Goal: Book appointment/travel/reservation

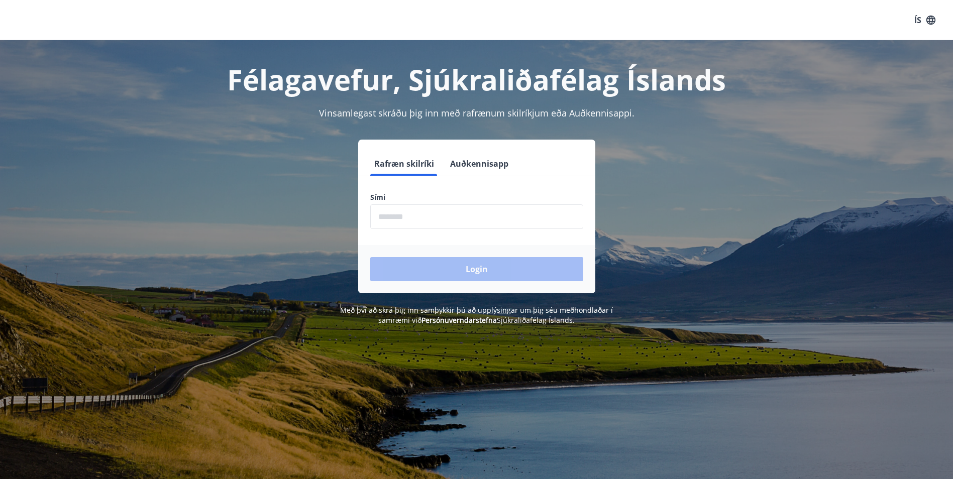
click at [403, 217] on input "phone" at bounding box center [476, 216] width 213 height 25
type input "********"
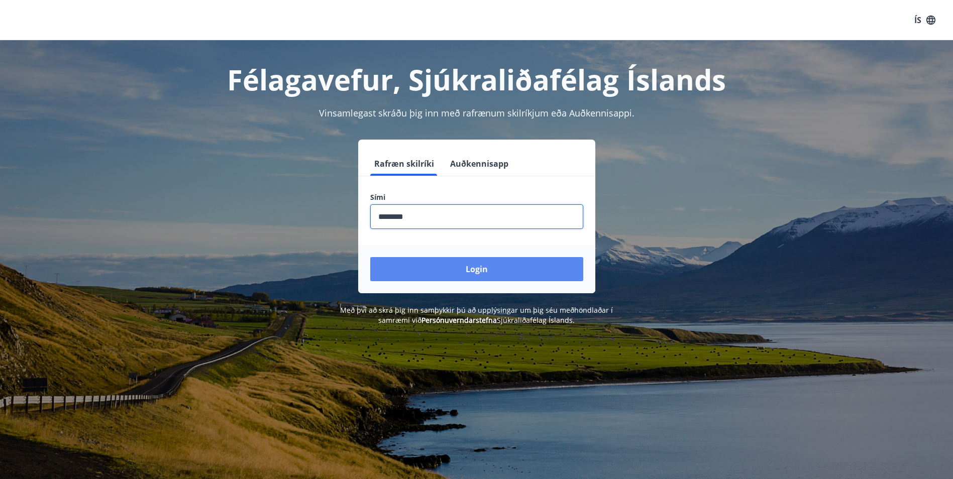
click at [513, 267] on button "Login" at bounding box center [476, 269] width 213 height 24
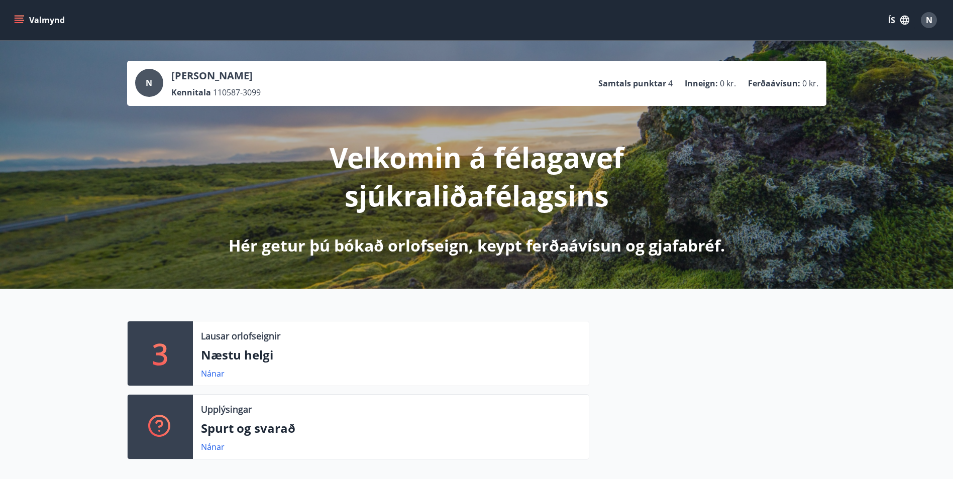
click at [20, 18] on icon "menu" at bounding box center [19, 18] width 9 height 1
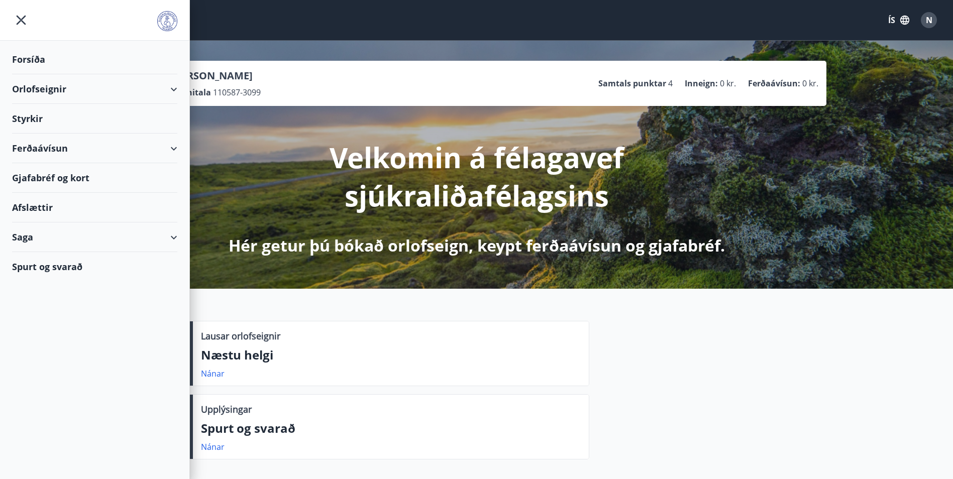
click at [176, 88] on div "Orlofseignir" at bounding box center [94, 89] width 165 height 30
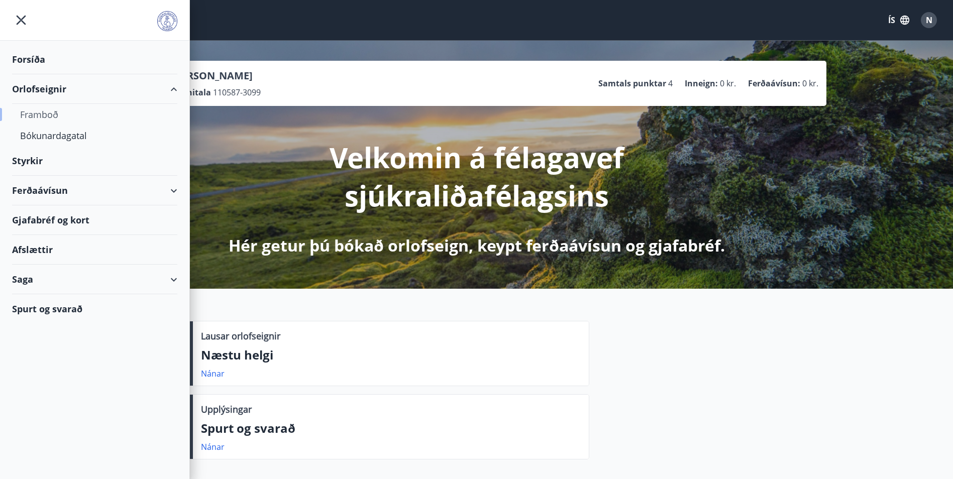
click at [44, 115] on div "Framboð" at bounding box center [94, 114] width 149 height 21
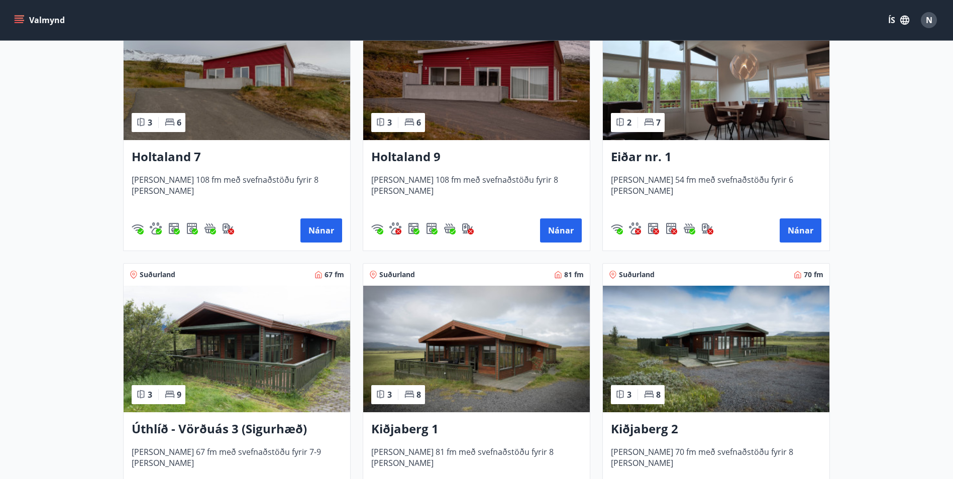
scroll to position [1331, 0]
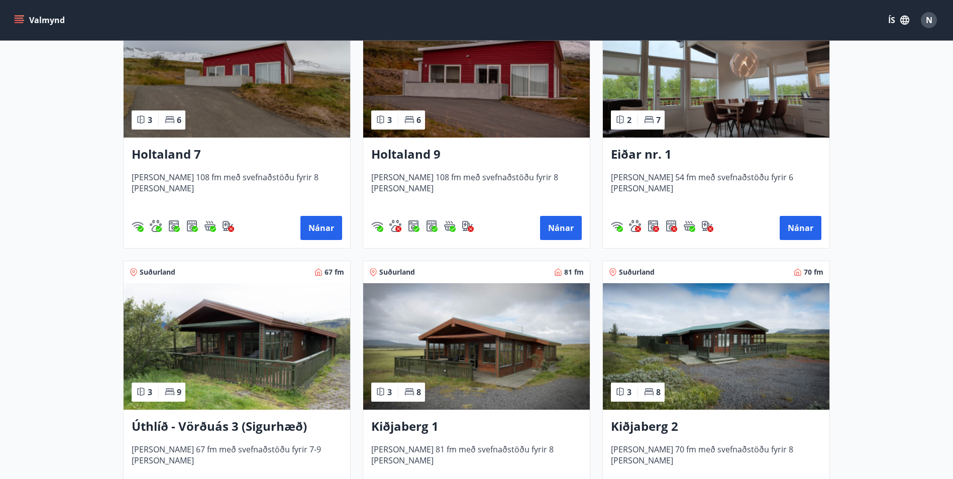
click at [480, 89] on img at bounding box center [476, 74] width 226 height 127
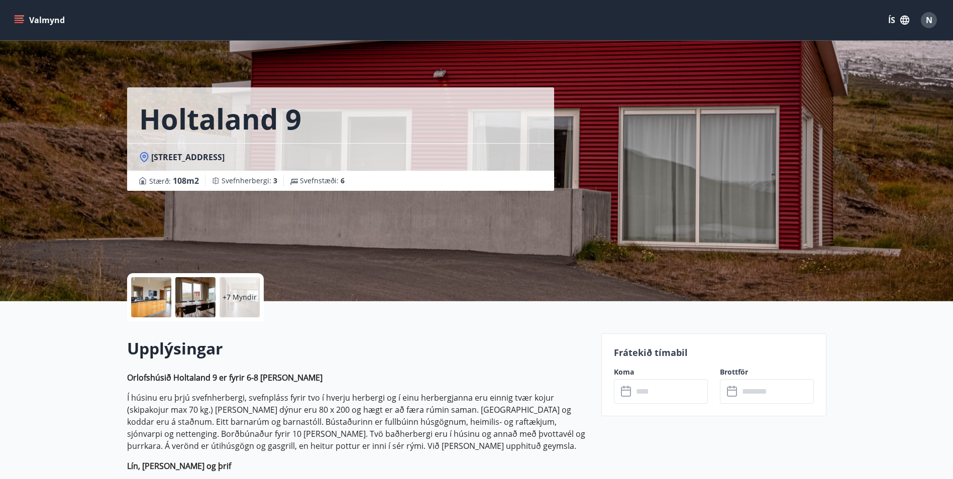
click at [645, 390] on input "text" at bounding box center [670, 391] width 75 height 25
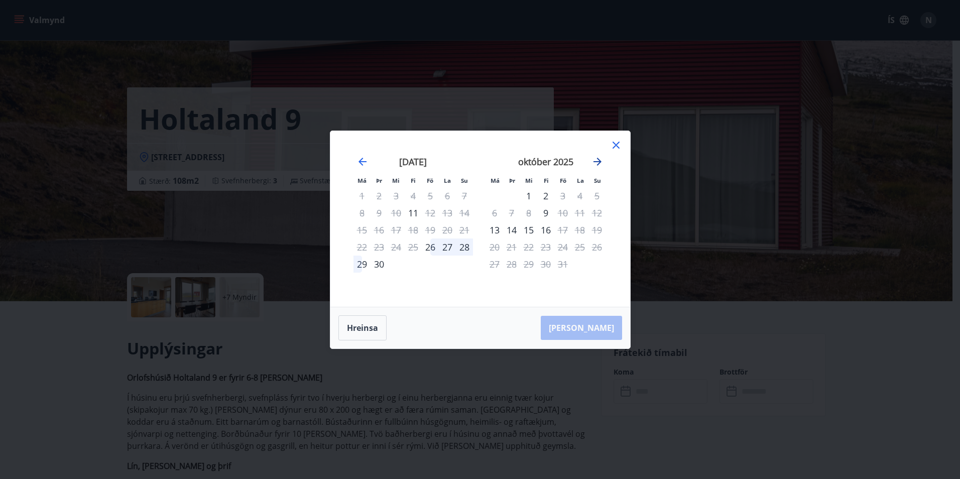
click at [598, 156] on icon "Move forward to switch to the next month." at bounding box center [598, 162] width 12 height 12
click at [621, 143] on icon at bounding box center [616, 145] width 12 height 12
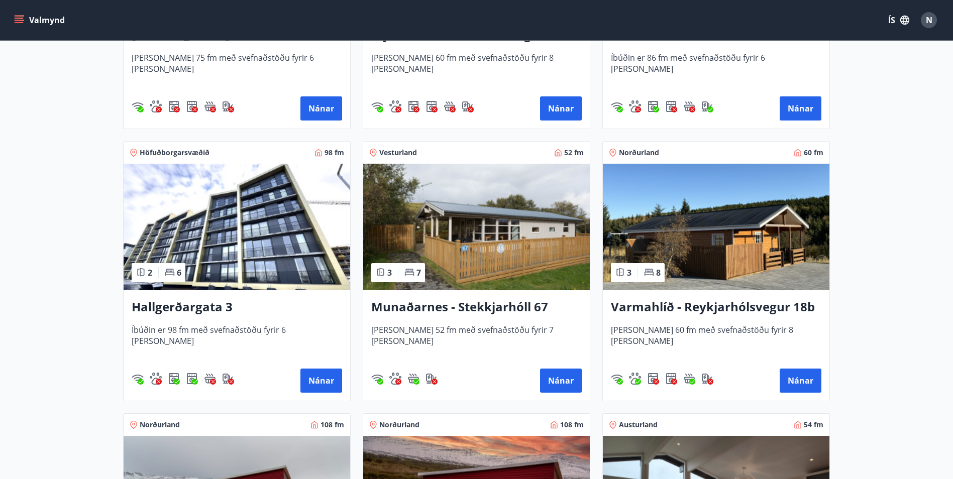
scroll to position [1087, 0]
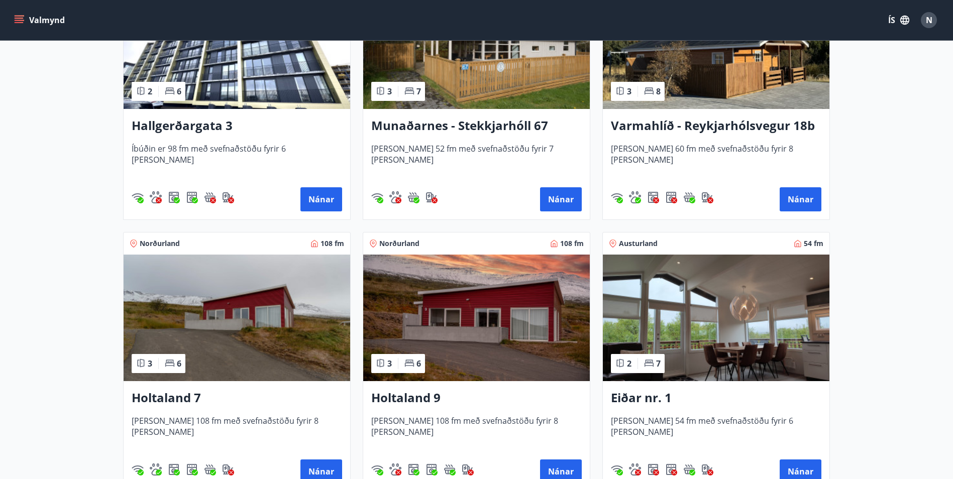
click at [269, 371] on img at bounding box center [237, 318] width 226 height 127
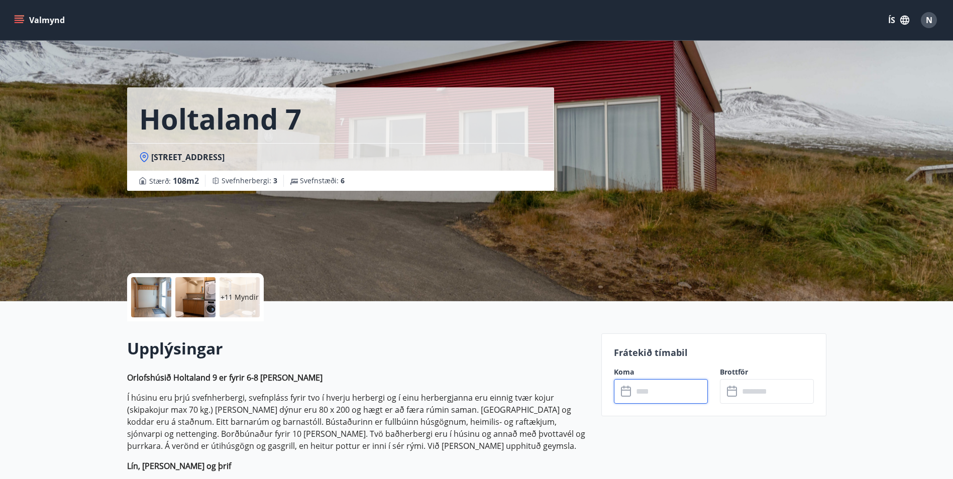
click at [643, 396] on input "text" at bounding box center [670, 391] width 75 height 25
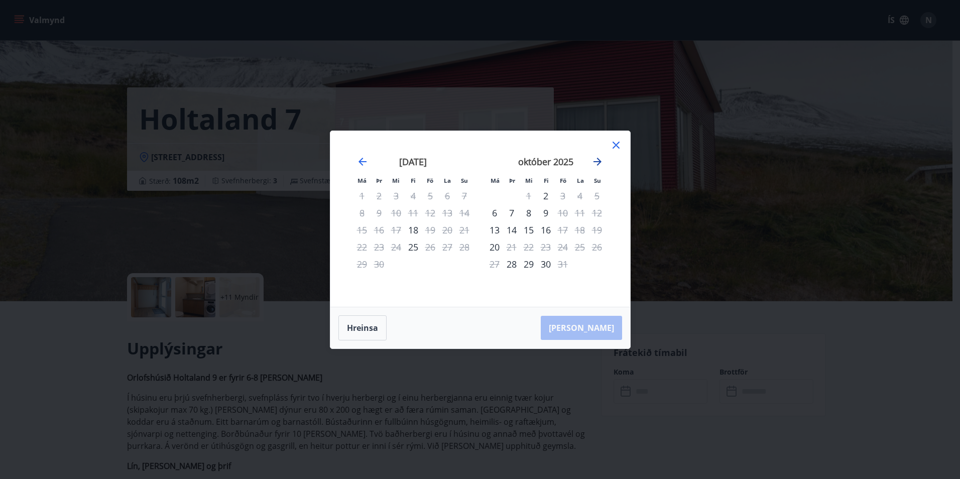
click at [592, 158] on icon "Move forward to switch to the next month." at bounding box center [598, 162] width 12 height 12
click at [611, 143] on icon at bounding box center [616, 145] width 12 height 12
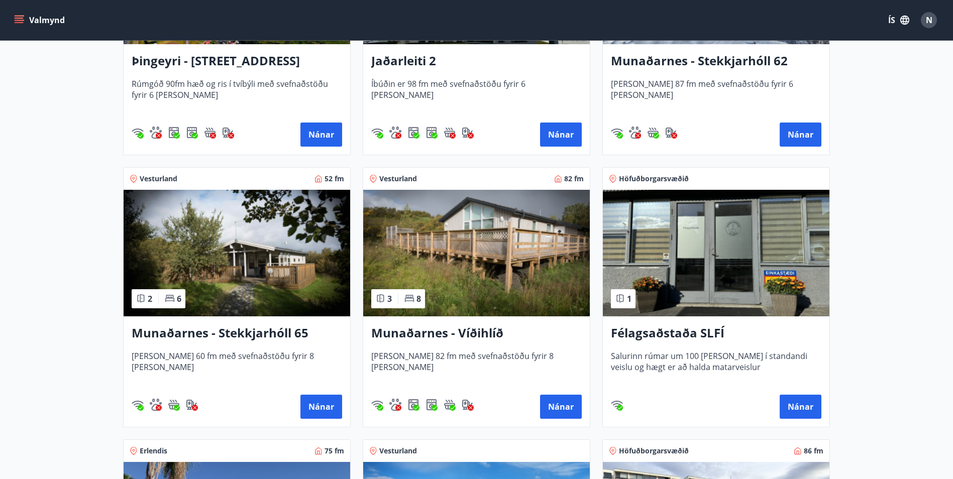
scroll to position [216, 0]
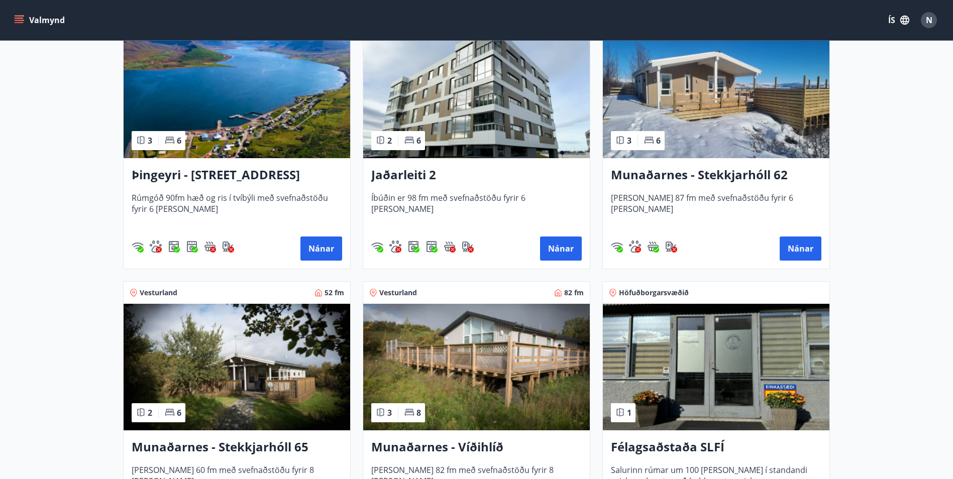
click at [765, 95] on img at bounding box center [716, 95] width 226 height 127
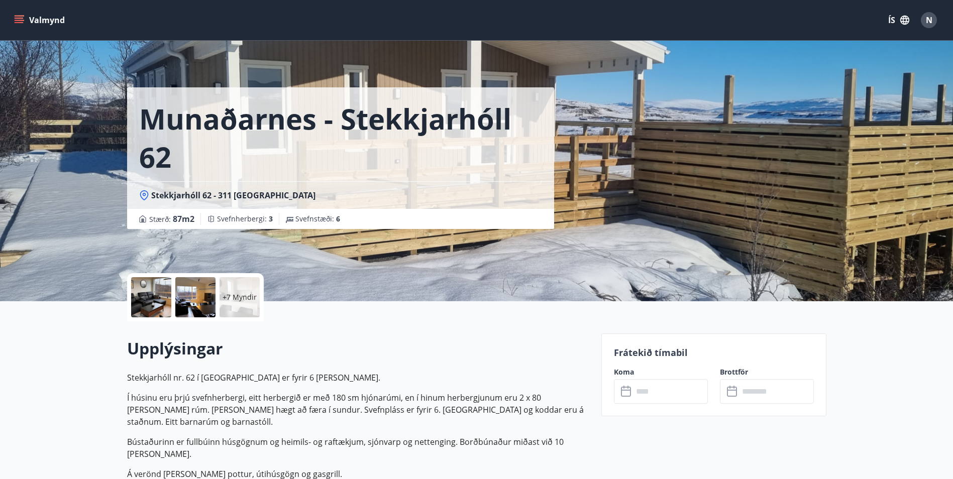
click at [232, 295] on p "+7 Myndir" at bounding box center [239, 297] width 34 height 10
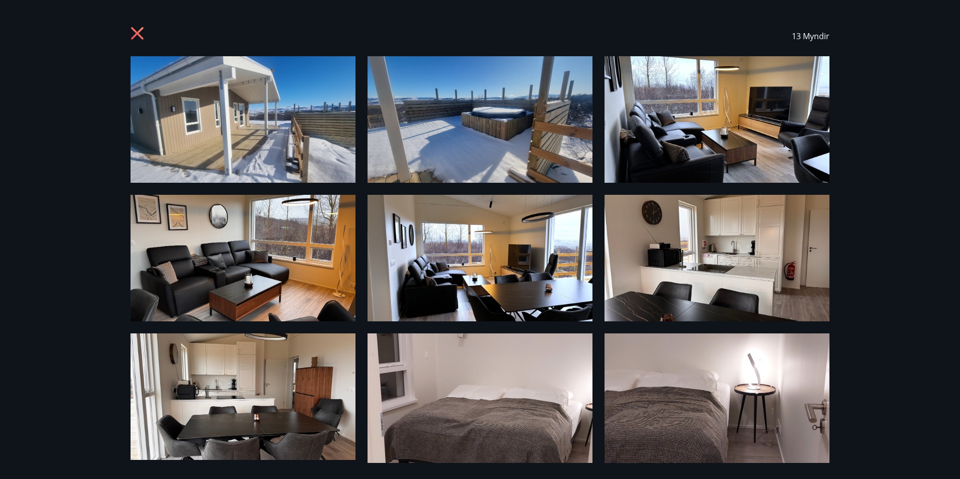
click at [859, 268] on div "13 Myndir" at bounding box center [480, 239] width 960 height 479
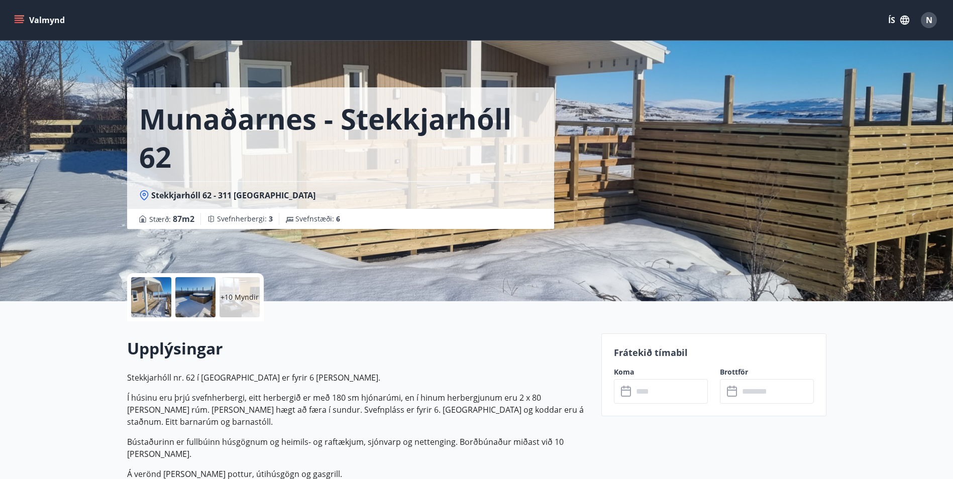
click at [233, 299] on p "+10 Myndir" at bounding box center [239, 297] width 38 height 10
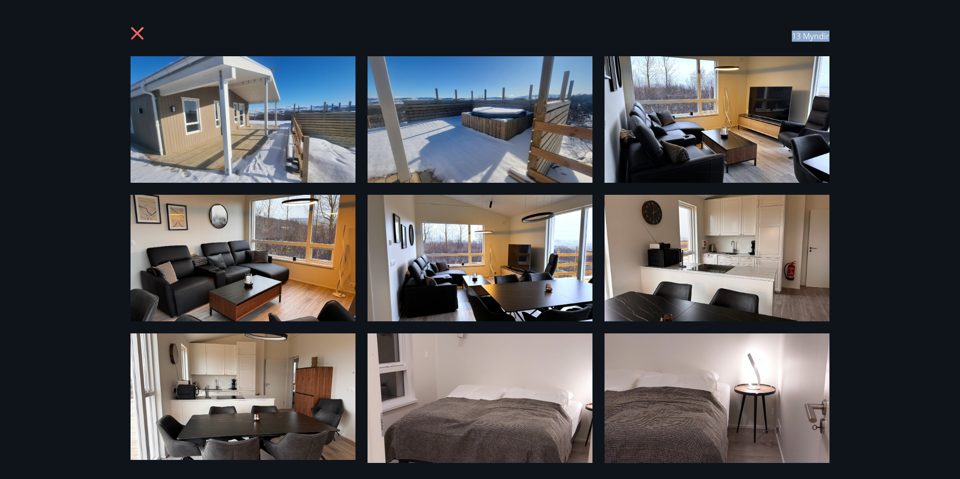
drag, startPoint x: 960, startPoint y: 94, endPoint x: 960, endPoint y: 223, distance: 129.6
click at [692, 385] on img at bounding box center [717, 417] width 225 height 169
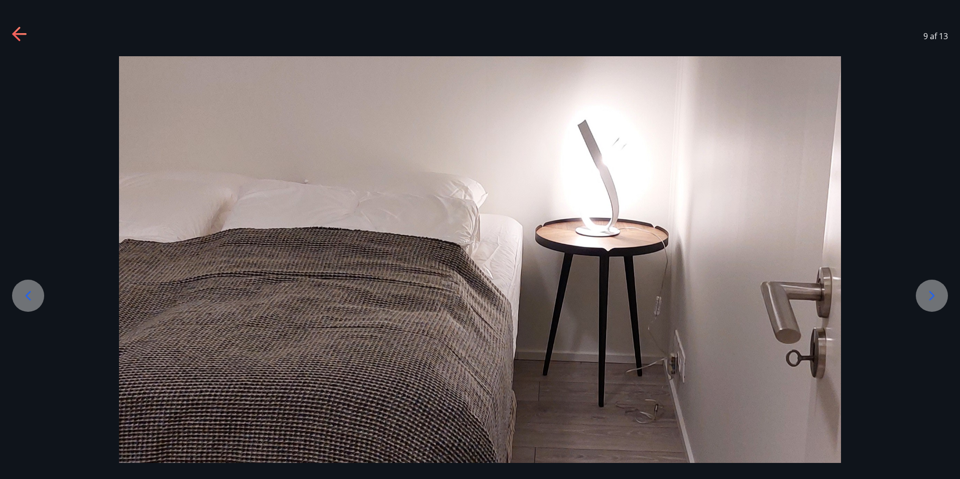
click at [924, 299] on icon at bounding box center [932, 296] width 16 height 16
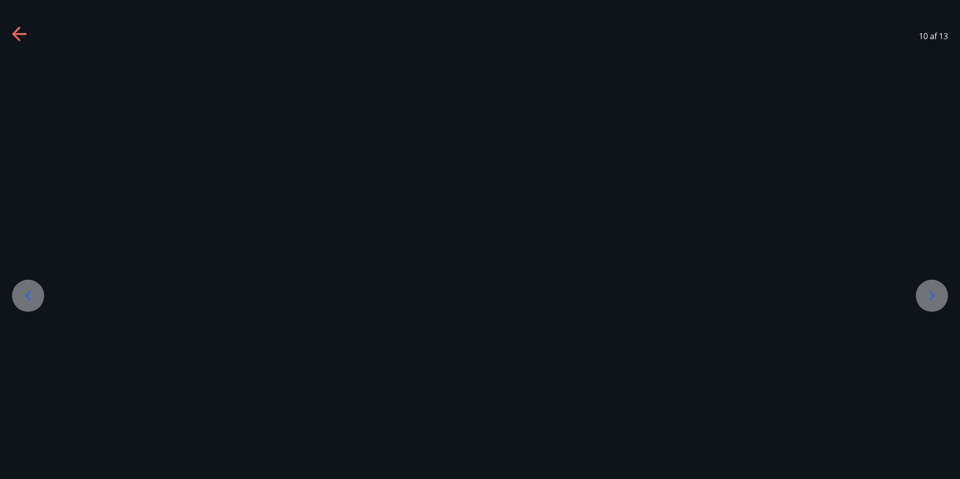
click at [924, 300] on icon at bounding box center [932, 296] width 16 height 16
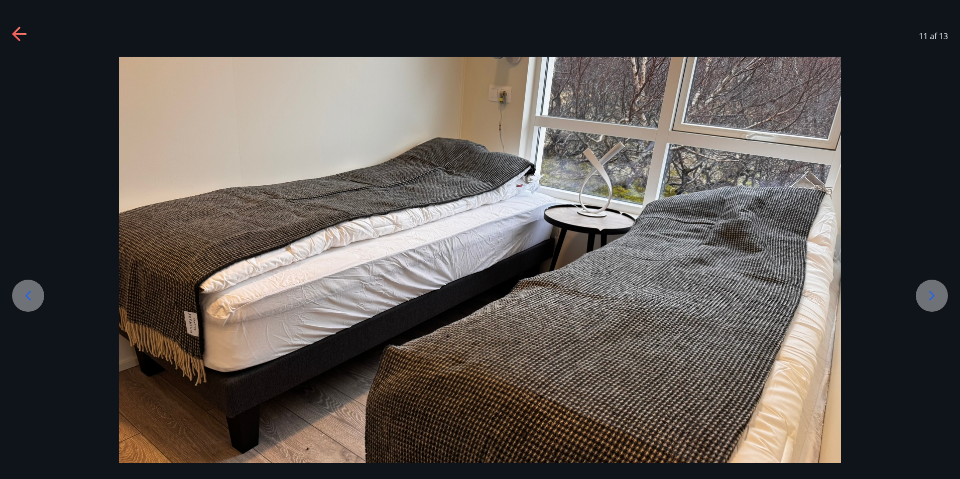
click at [924, 300] on icon at bounding box center [932, 296] width 16 height 16
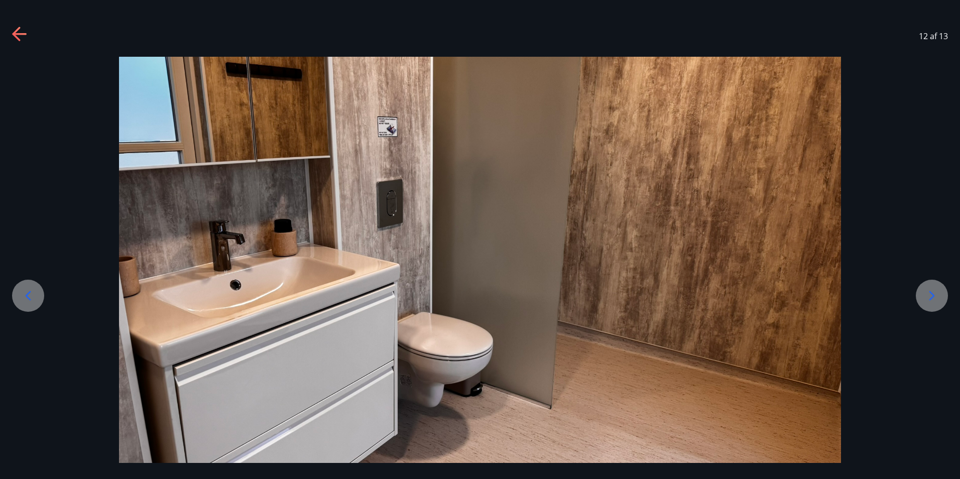
click at [924, 300] on icon at bounding box center [932, 296] width 16 height 16
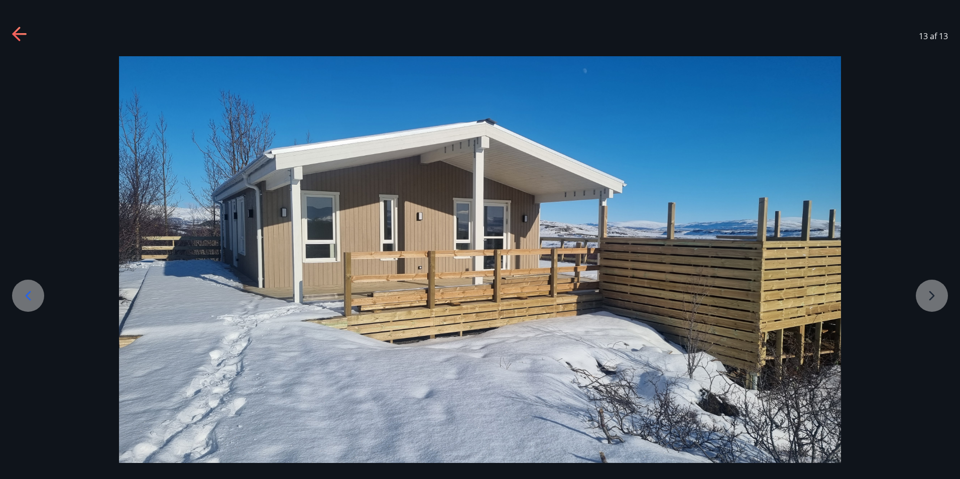
click at [924, 300] on div at bounding box center [960, 344] width 24962 height 577
click at [927, 295] on div at bounding box center [480, 259] width 960 height 407
click at [932, 293] on div at bounding box center [480, 259] width 960 height 407
click at [14, 26] on div "13 af 13" at bounding box center [480, 36] width 960 height 40
click at [25, 32] on icon at bounding box center [20, 35] width 16 height 16
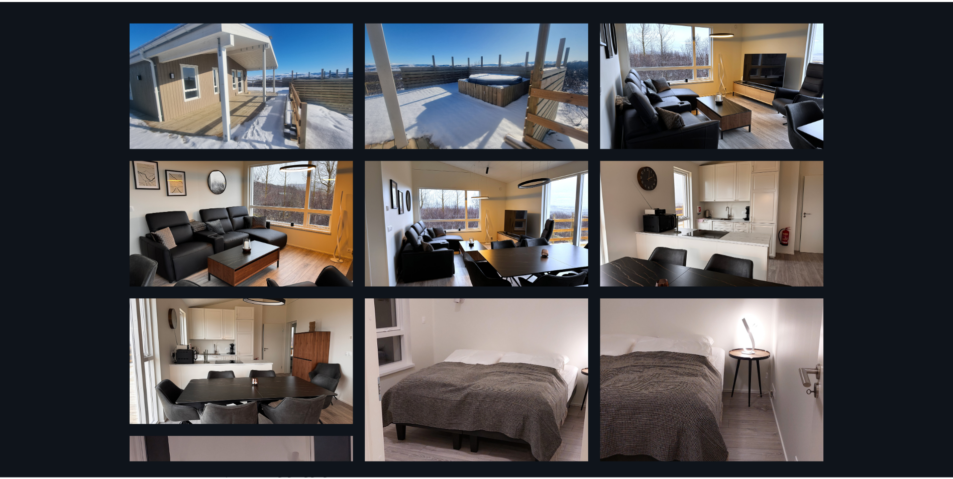
scroll to position [50, 0]
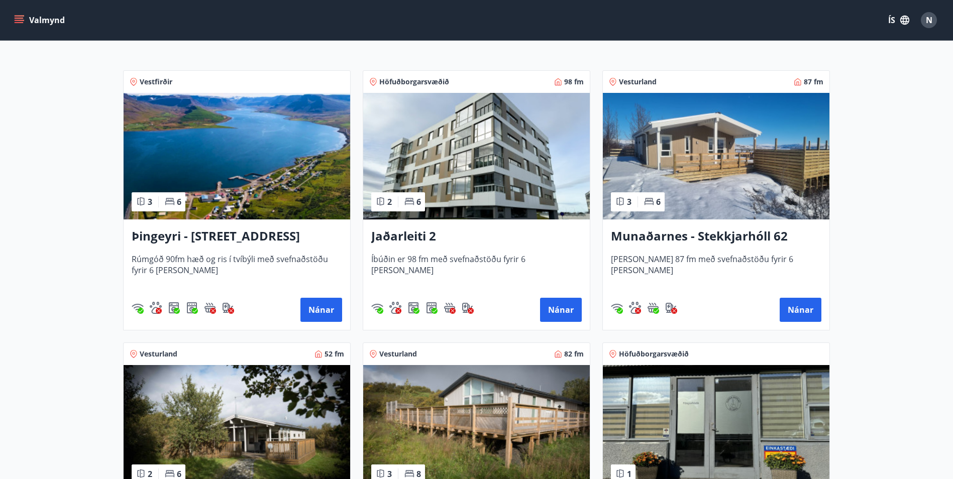
scroll to position [110, 0]
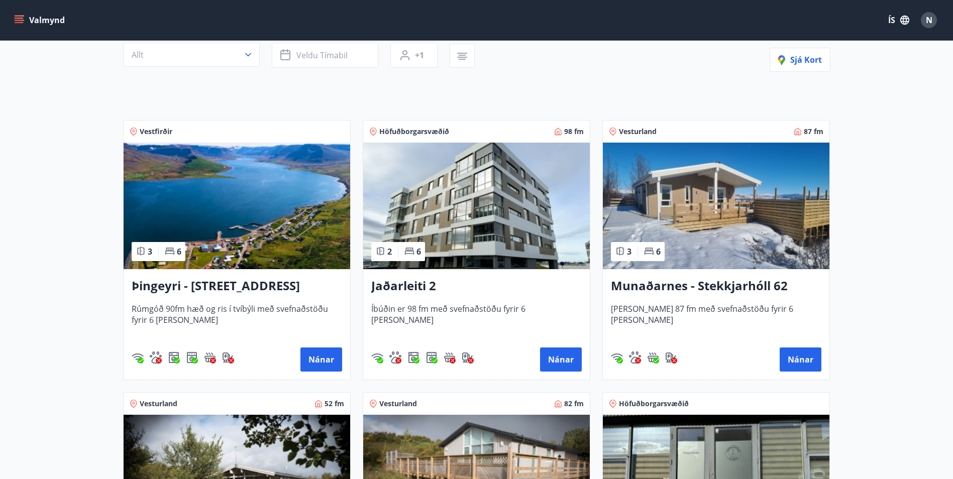
click at [679, 217] on img at bounding box center [716, 206] width 226 height 127
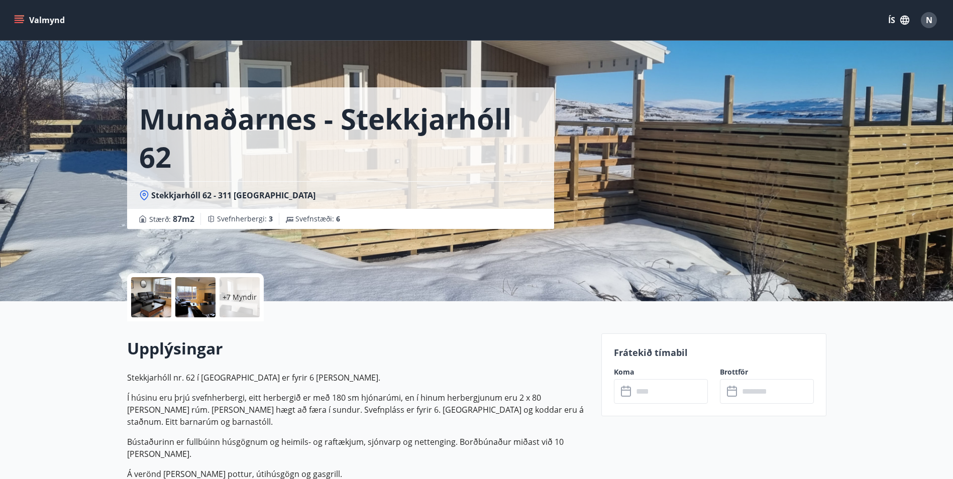
click at [656, 403] on input "text" at bounding box center [670, 391] width 75 height 25
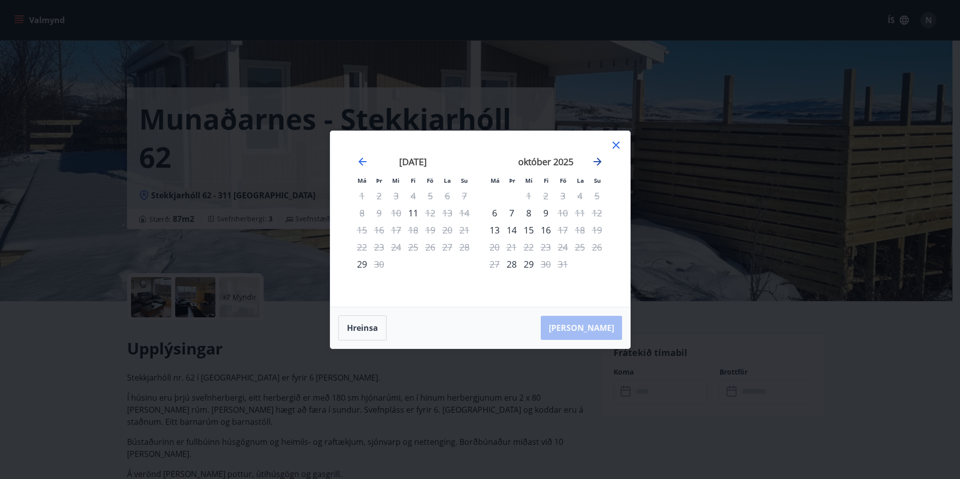
click at [597, 163] on icon "Move forward to switch to the next month." at bounding box center [598, 162] width 12 height 12
click at [359, 158] on icon "Move backward to switch to the previous month." at bounding box center [363, 162] width 12 height 12
click at [594, 162] on icon "Move forward to switch to the next month." at bounding box center [598, 162] width 8 height 8
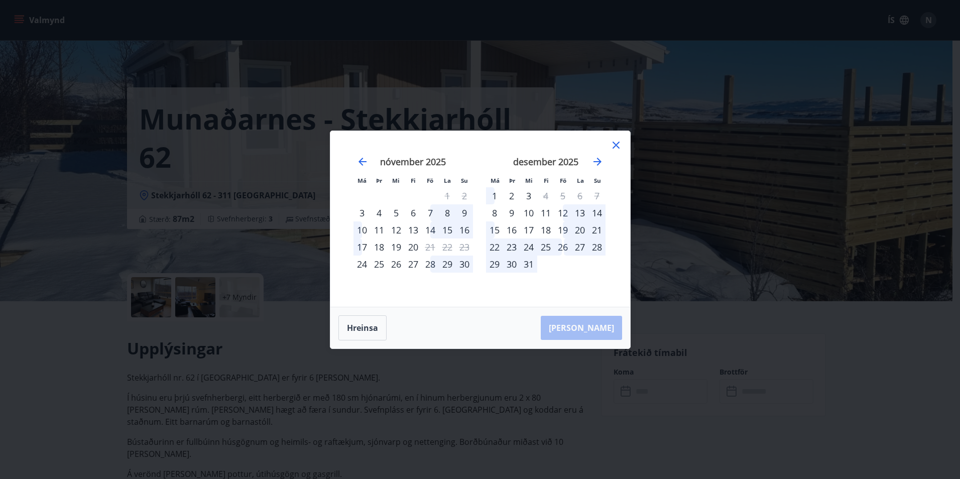
click at [620, 146] on icon at bounding box center [616, 145] width 12 height 12
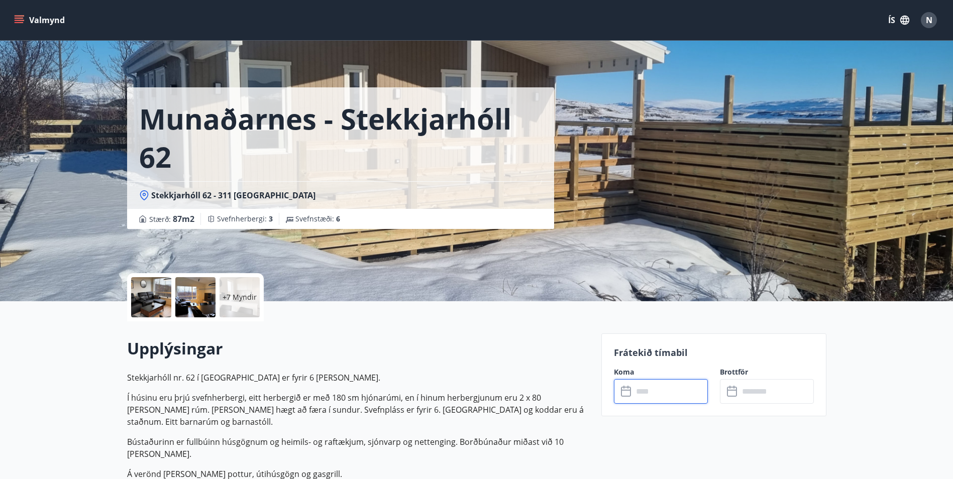
click at [671, 393] on input "text" at bounding box center [670, 391] width 75 height 25
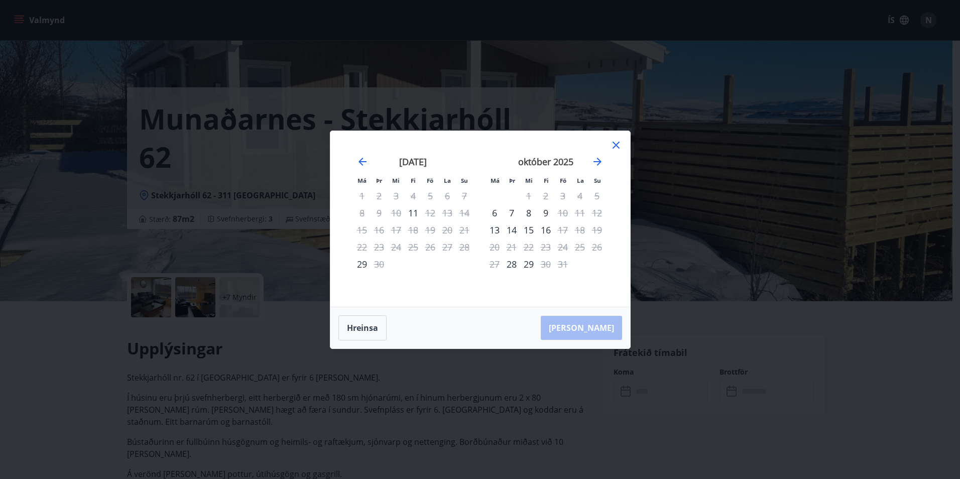
click at [621, 143] on icon at bounding box center [616, 145] width 12 height 12
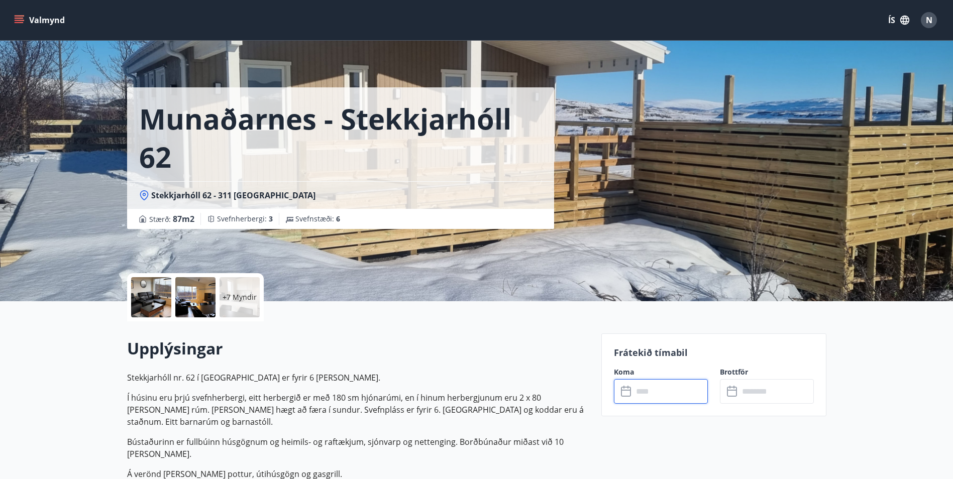
click at [650, 389] on input "text" at bounding box center [670, 391] width 75 height 25
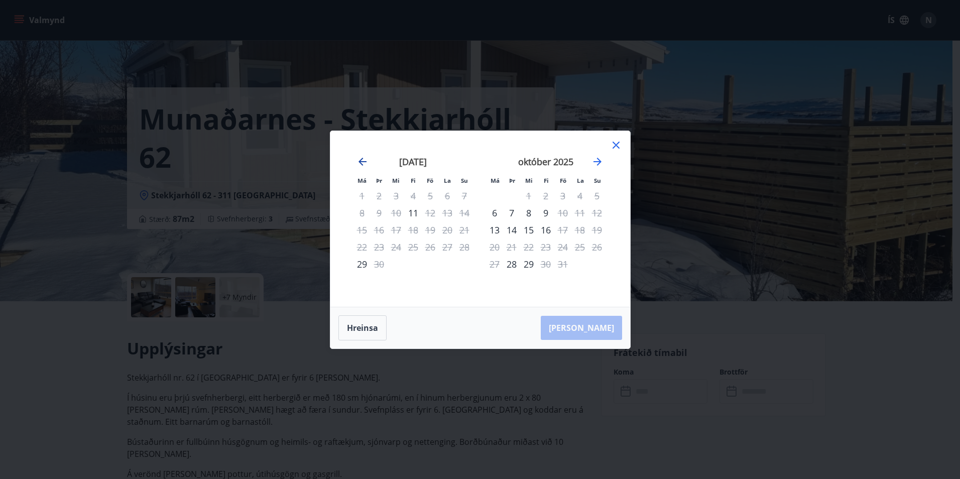
click at [359, 156] on icon "Move backward to switch to the previous month." at bounding box center [363, 162] width 12 height 12
click at [600, 161] on icon "Move forward to switch to the next month." at bounding box center [598, 162] width 8 height 8
click at [599, 161] on icon "Move forward to switch to the next month." at bounding box center [598, 162] width 12 height 12
click at [595, 156] on icon "Move forward to switch to the next month." at bounding box center [598, 162] width 12 height 12
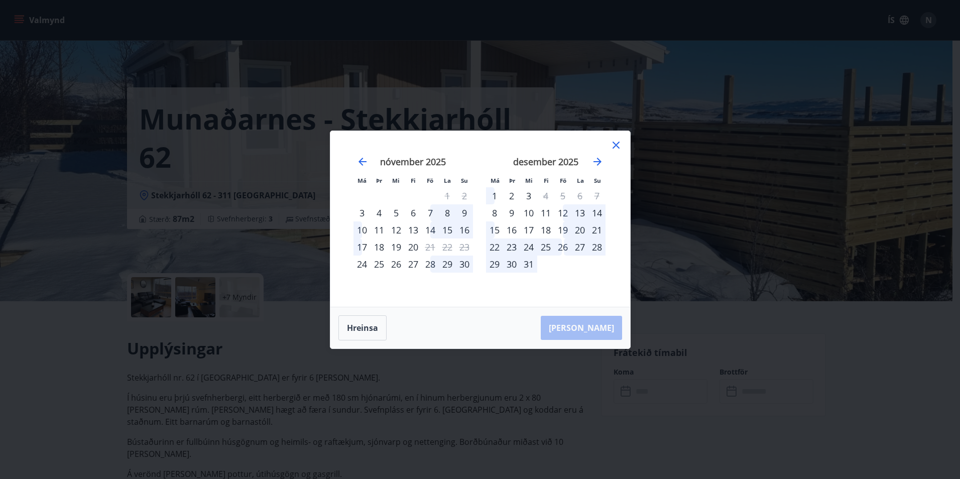
click at [618, 143] on icon at bounding box center [616, 145] width 7 height 7
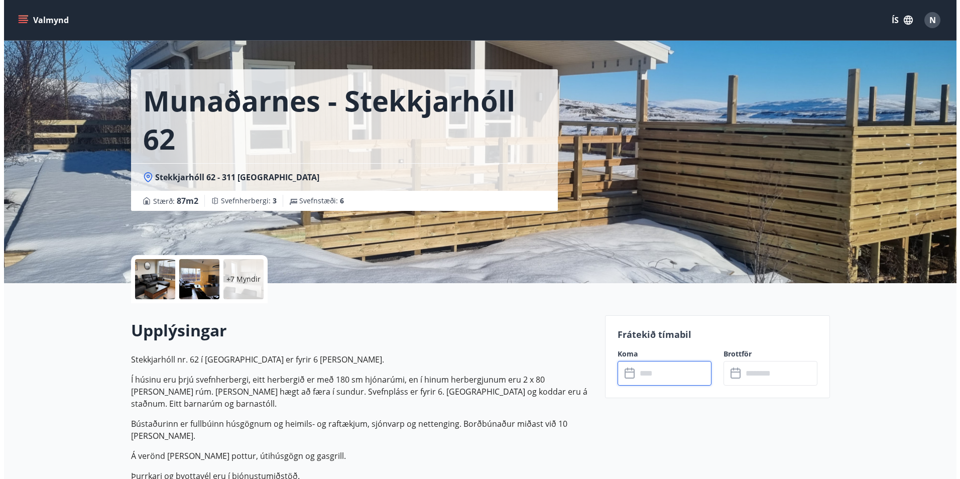
scroll to position [50, 0]
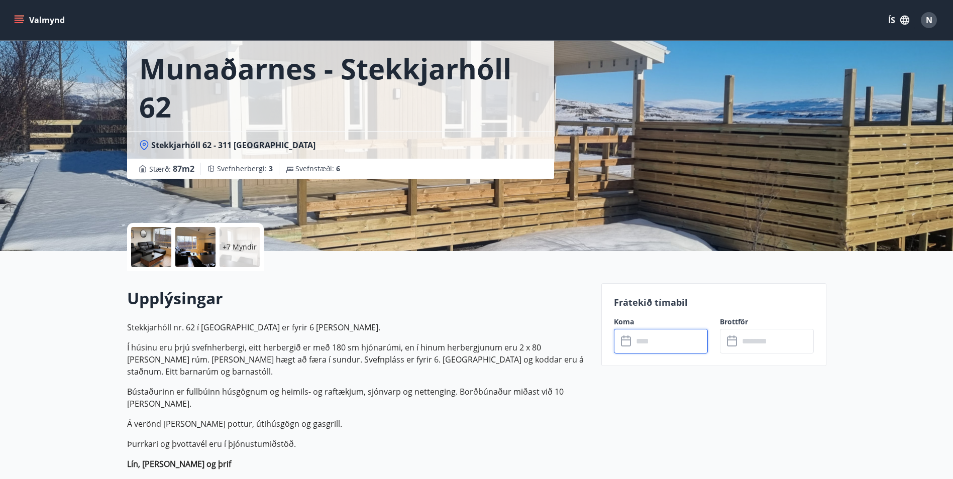
click at [649, 338] on input "text" at bounding box center [670, 341] width 75 height 25
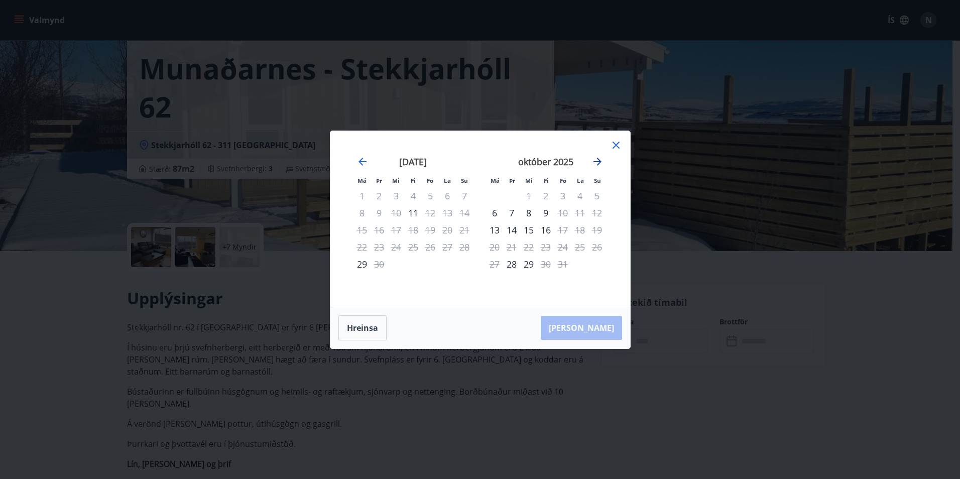
click at [593, 163] on icon "Move forward to switch to the next month." at bounding box center [598, 162] width 12 height 12
click at [596, 161] on icon "Move forward to switch to the next month." at bounding box center [598, 162] width 12 height 12
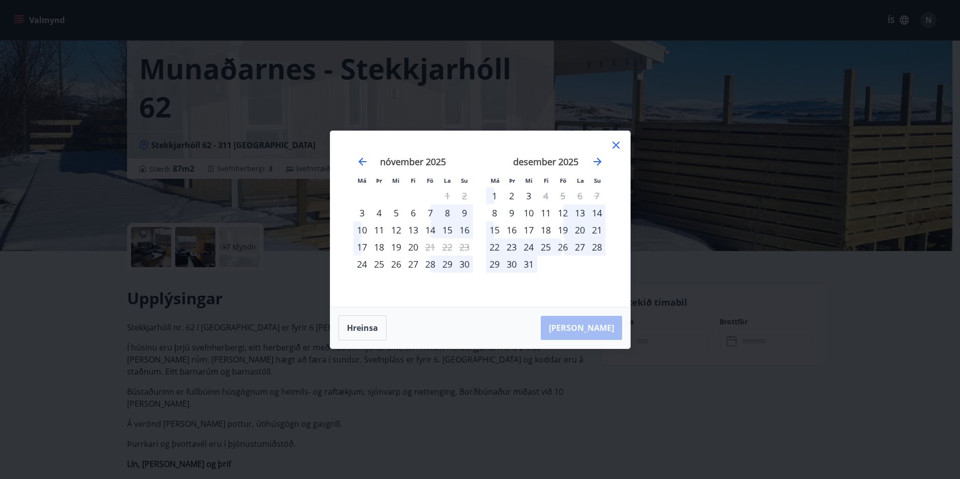
click at [615, 144] on icon at bounding box center [616, 145] width 7 height 7
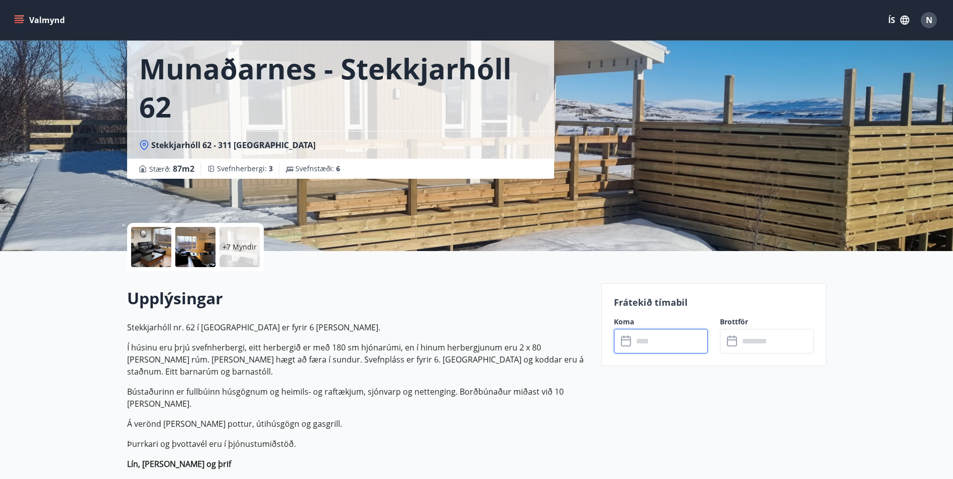
click at [671, 352] on input "text" at bounding box center [670, 341] width 75 height 25
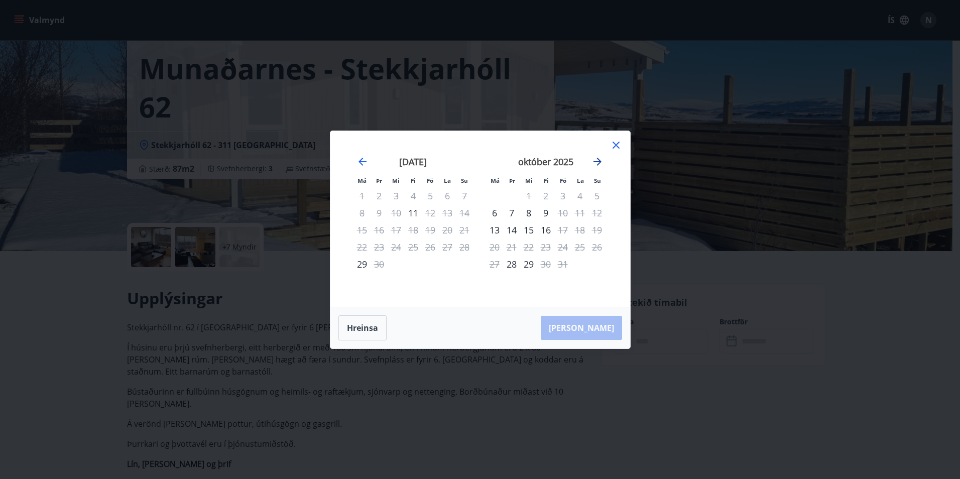
click at [599, 159] on icon "Move forward to switch to the next month." at bounding box center [598, 162] width 12 height 12
click at [366, 158] on icon "Move backward to switch to the previous month." at bounding box center [363, 162] width 12 height 12
click at [597, 162] on icon "Move forward to switch to the next month." at bounding box center [598, 162] width 8 height 8
click at [617, 144] on icon at bounding box center [616, 145] width 7 height 7
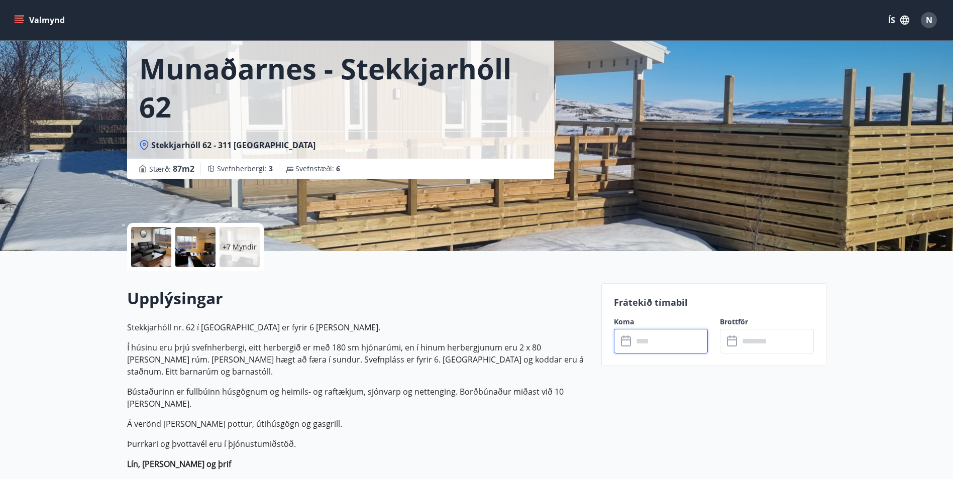
click at [229, 252] on div "+7 Myndir" at bounding box center [239, 247] width 40 height 40
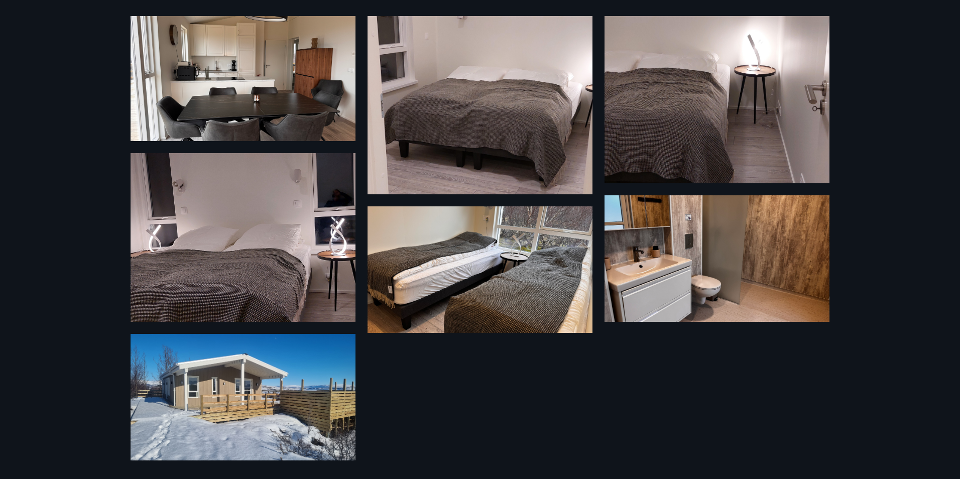
scroll to position [319, 0]
